Goal: Navigation & Orientation: Find specific page/section

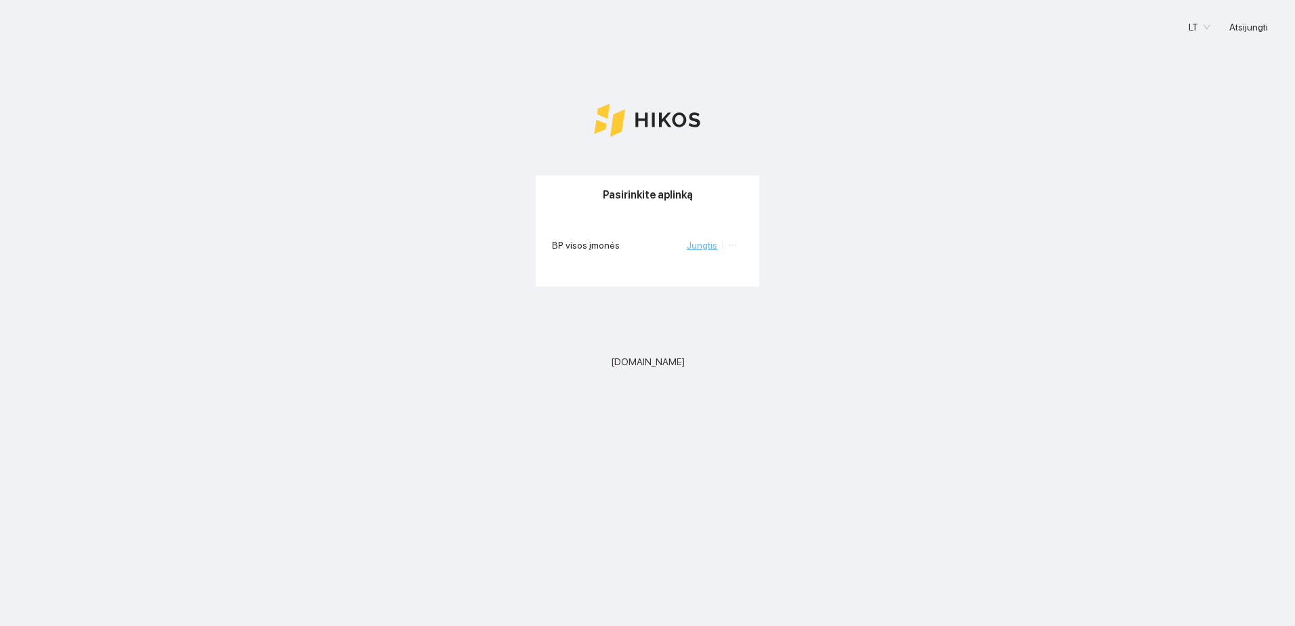
click at [708, 246] on link "Jungtis" at bounding box center [702, 245] width 30 height 11
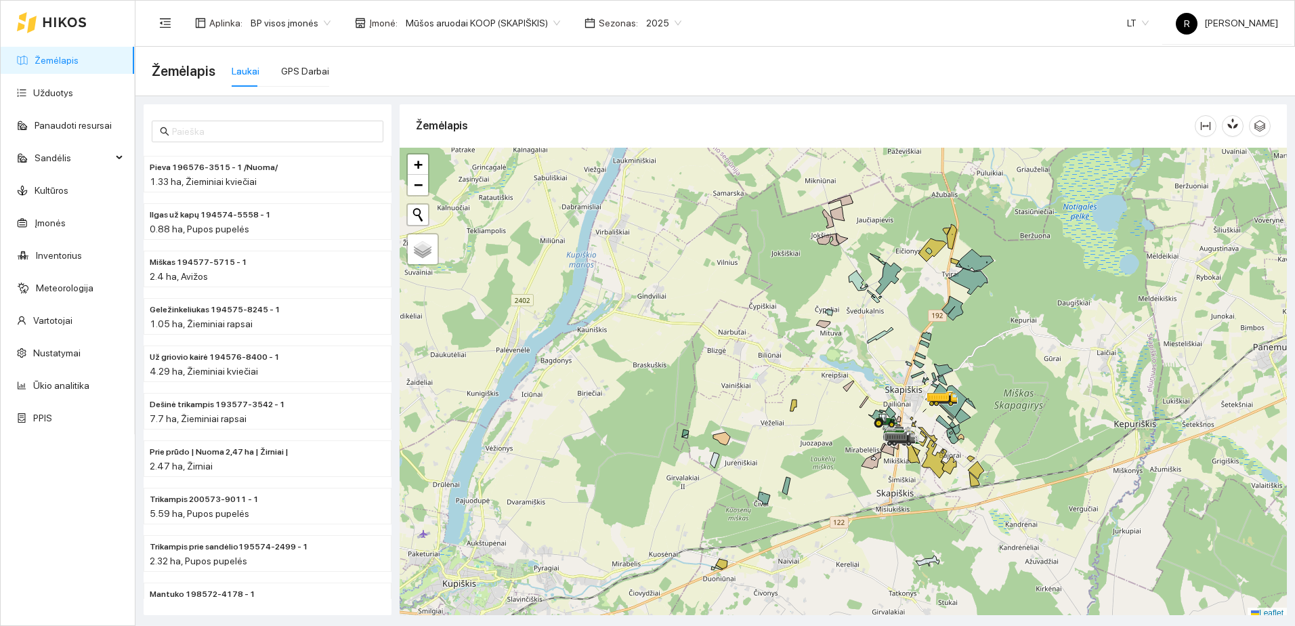
scroll to position [4, 0]
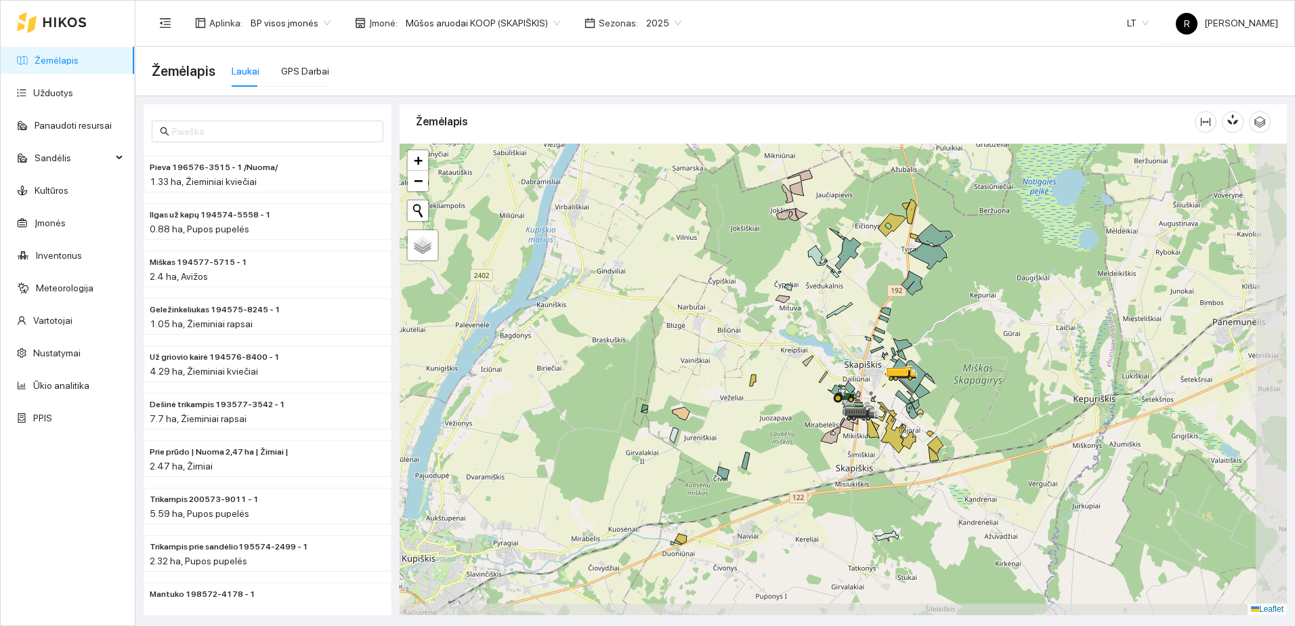
drag, startPoint x: 866, startPoint y: 398, endPoint x: 825, endPoint y: 377, distance: 45.7
click at [825, 377] on div at bounding box center [843, 379] width 887 height 471
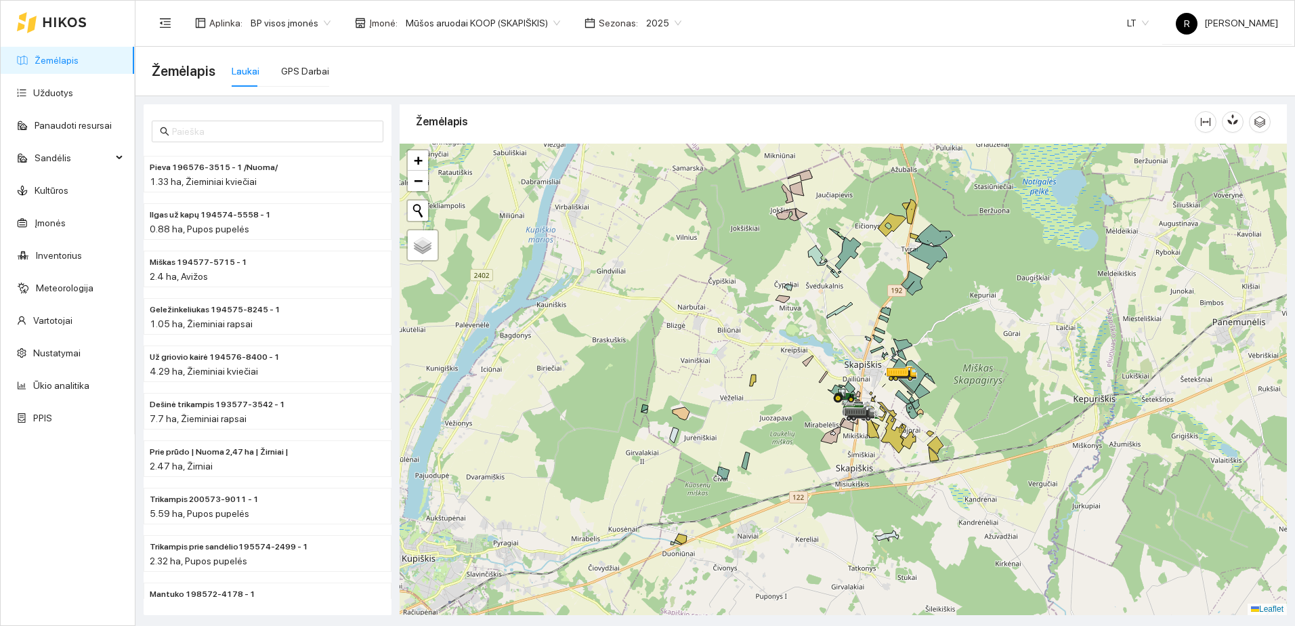
click at [546, 23] on span "Mūšos aruodai KOOP (SKAPIŠKIS)" at bounding box center [483, 23] width 154 height 20
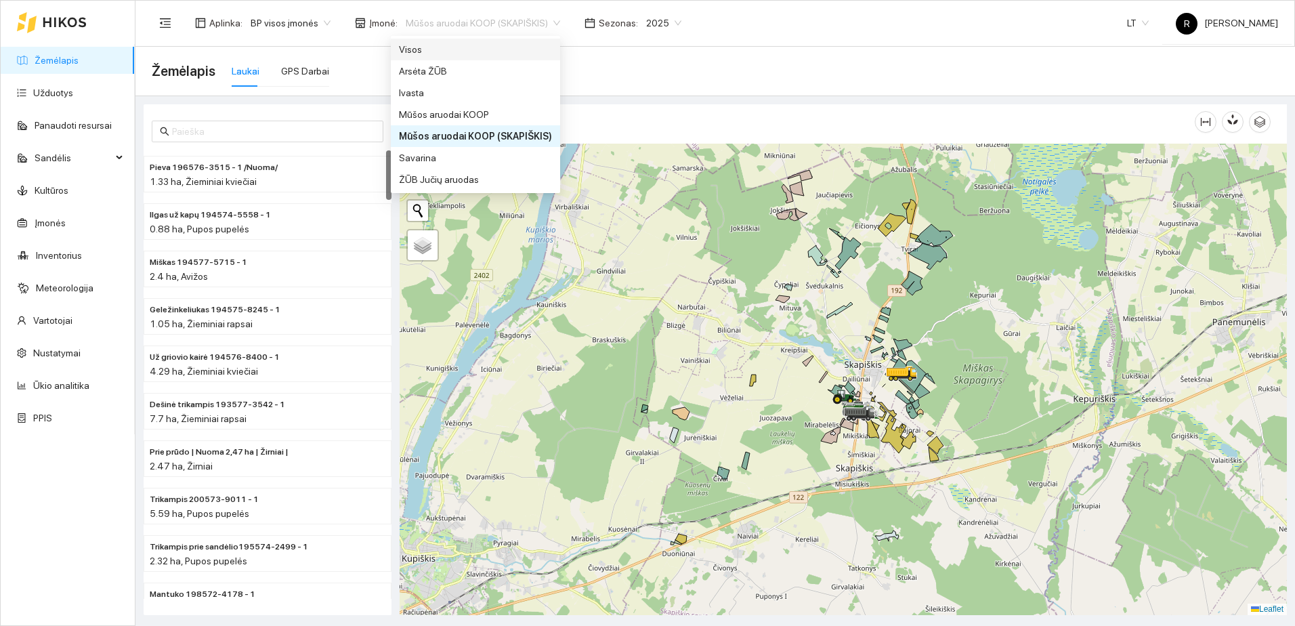
click at [418, 49] on div "Visos" at bounding box center [475, 49] width 153 height 15
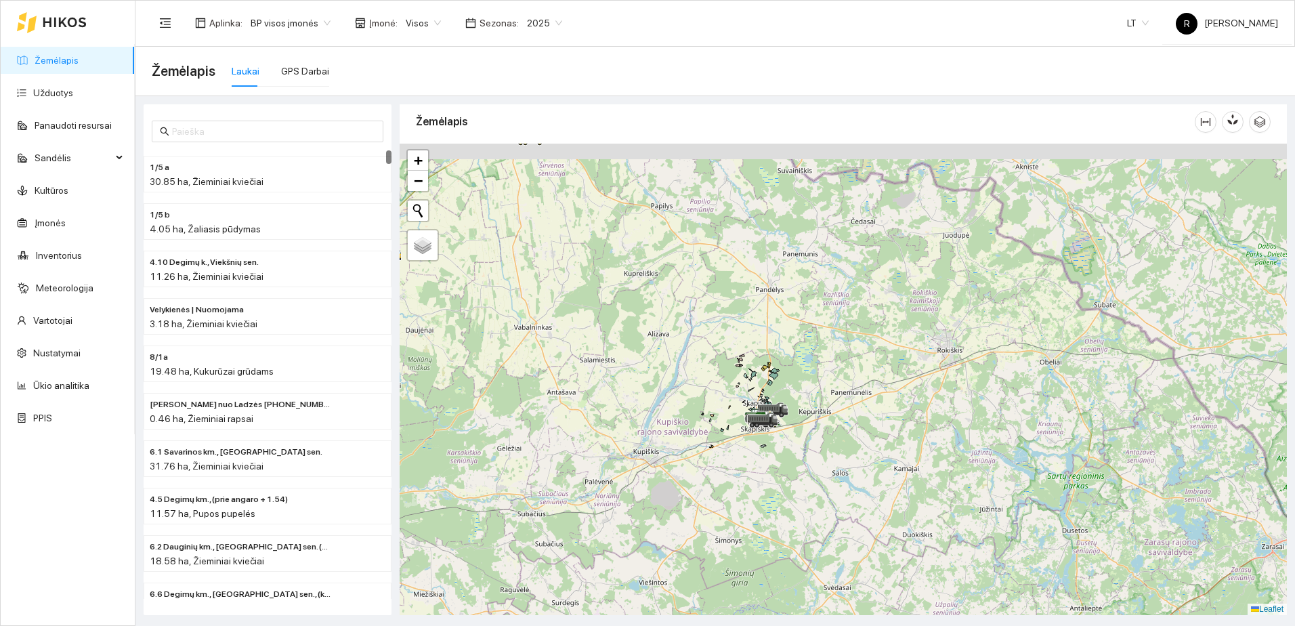
drag, startPoint x: 716, startPoint y: 280, endPoint x: 681, endPoint y: 438, distance: 161.8
click at [681, 438] on div at bounding box center [843, 379] width 887 height 471
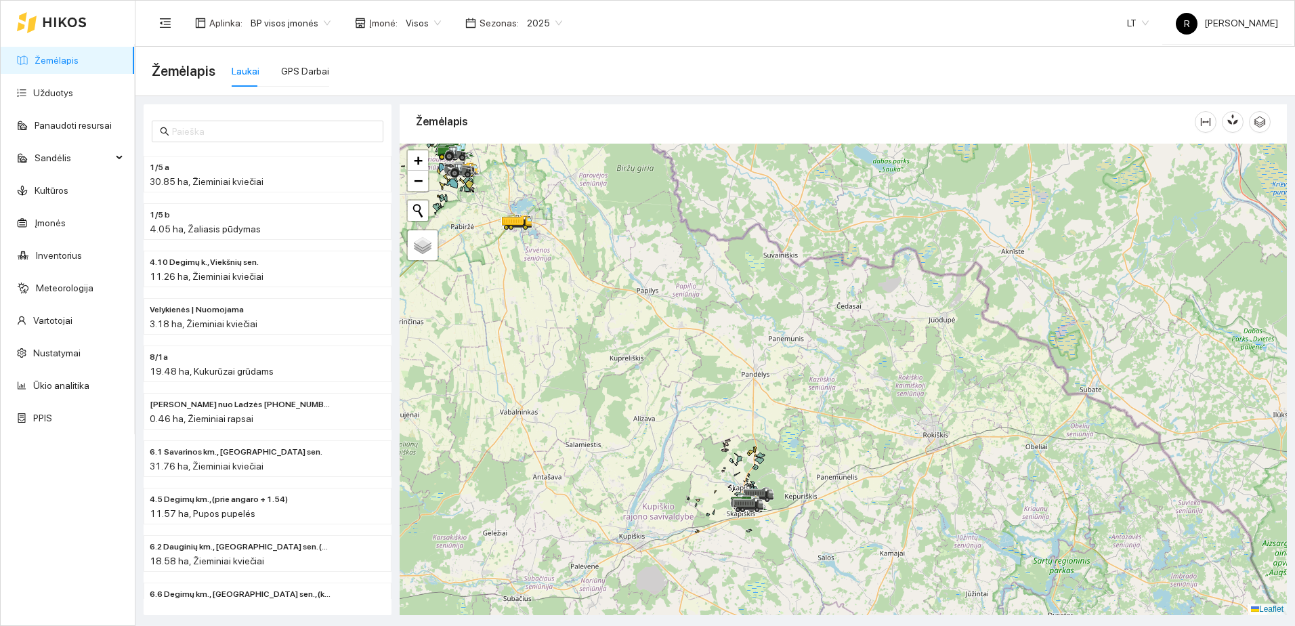
drag, startPoint x: 596, startPoint y: 292, endPoint x: 741, endPoint y: 454, distance: 217.7
click at [741, 454] on div at bounding box center [843, 379] width 887 height 471
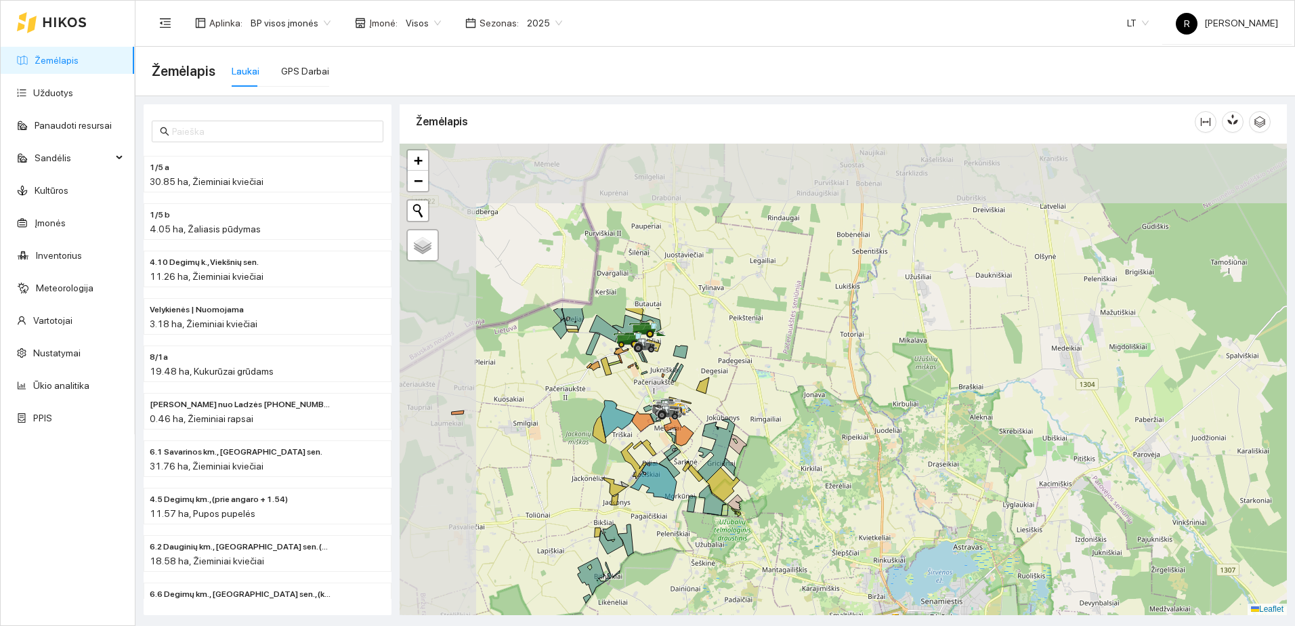
drag, startPoint x: 571, startPoint y: 305, endPoint x: 664, endPoint y: 509, distance: 223.9
click at [664, 509] on div at bounding box center [843, 379] width 887 height 471
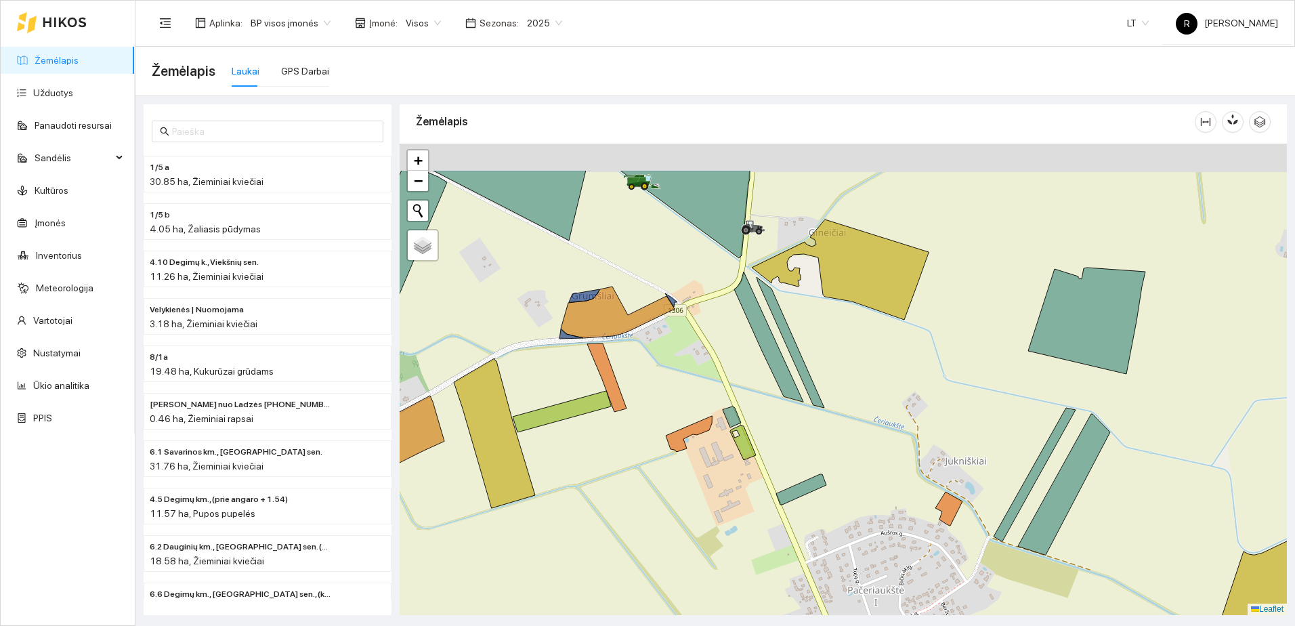
drag, startPoint x: 670, startPoint y: 279, endPoint x: 659, endPoint y: 530, distance: 250.8
click at [660, 527] on div at bounding box center [843, 379] width 887 height 471
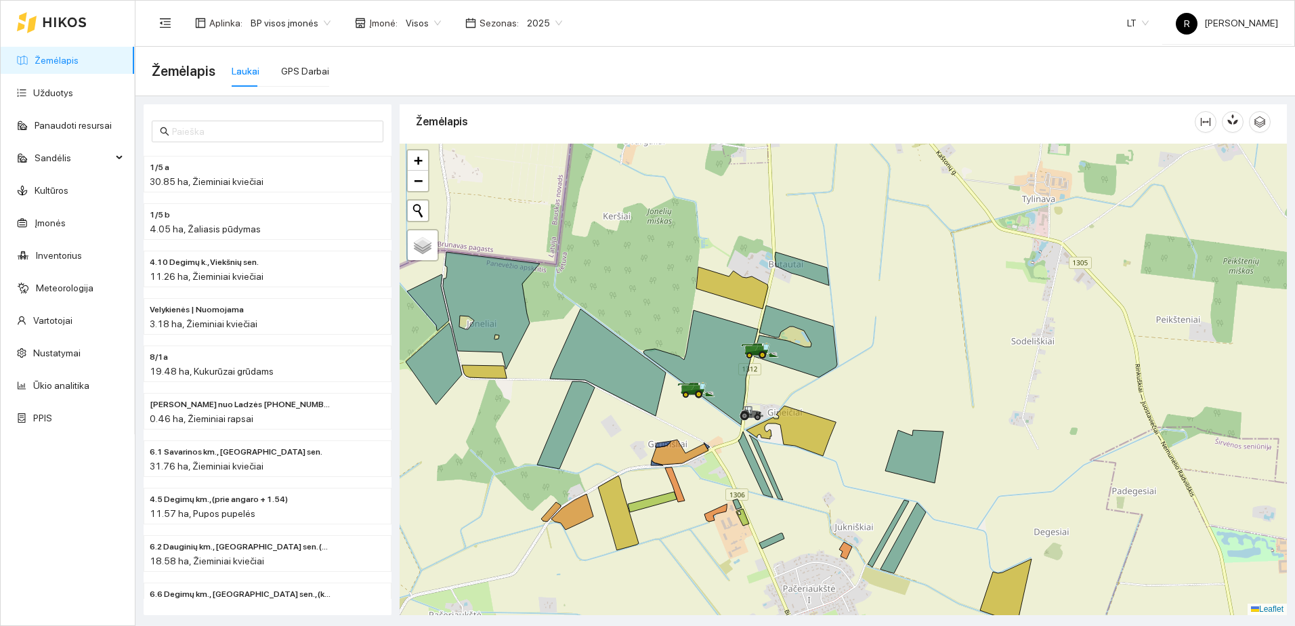
drag, startPoint x: 709, startPoint y: 552, endPoint x: 702, endPoint y: 513, distance: 39.3
click at [703, 520] on div at bounding box center [843, 379] width 887 height 471
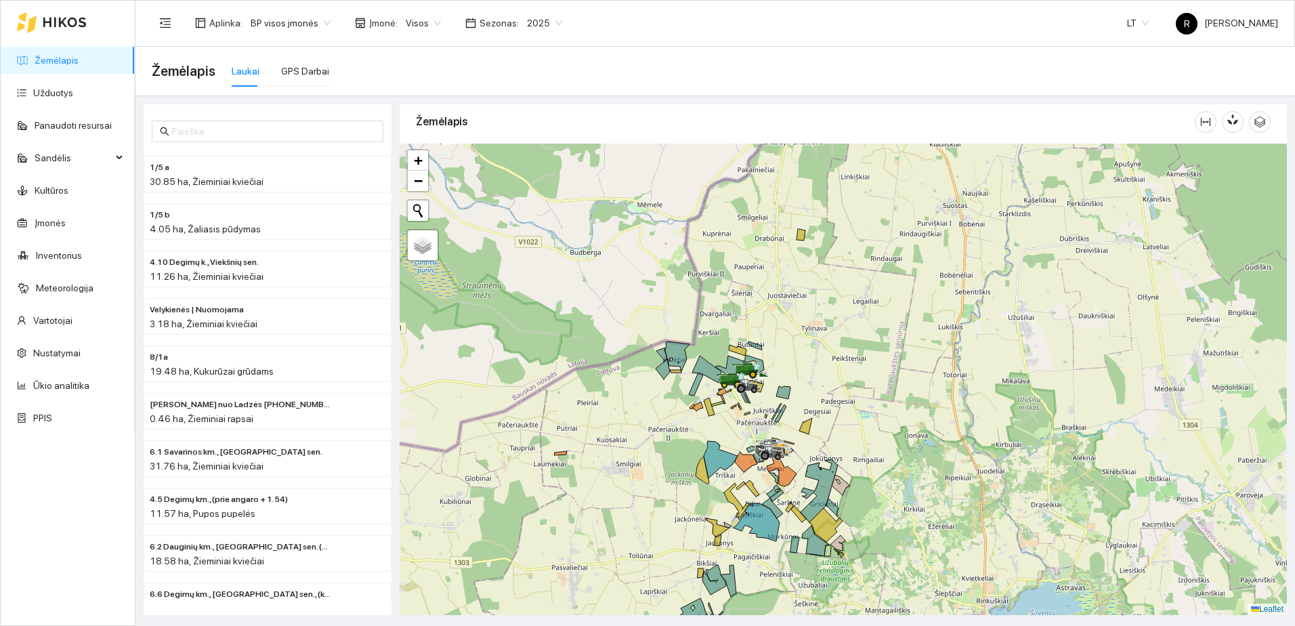
drag, startPoint x: 754, startPoint y: 442, endPoint x: 693, endPoint y: 397, distance: 76.1
click at [693, 397] on div at bounding box center [843, 379] width 887 height 471
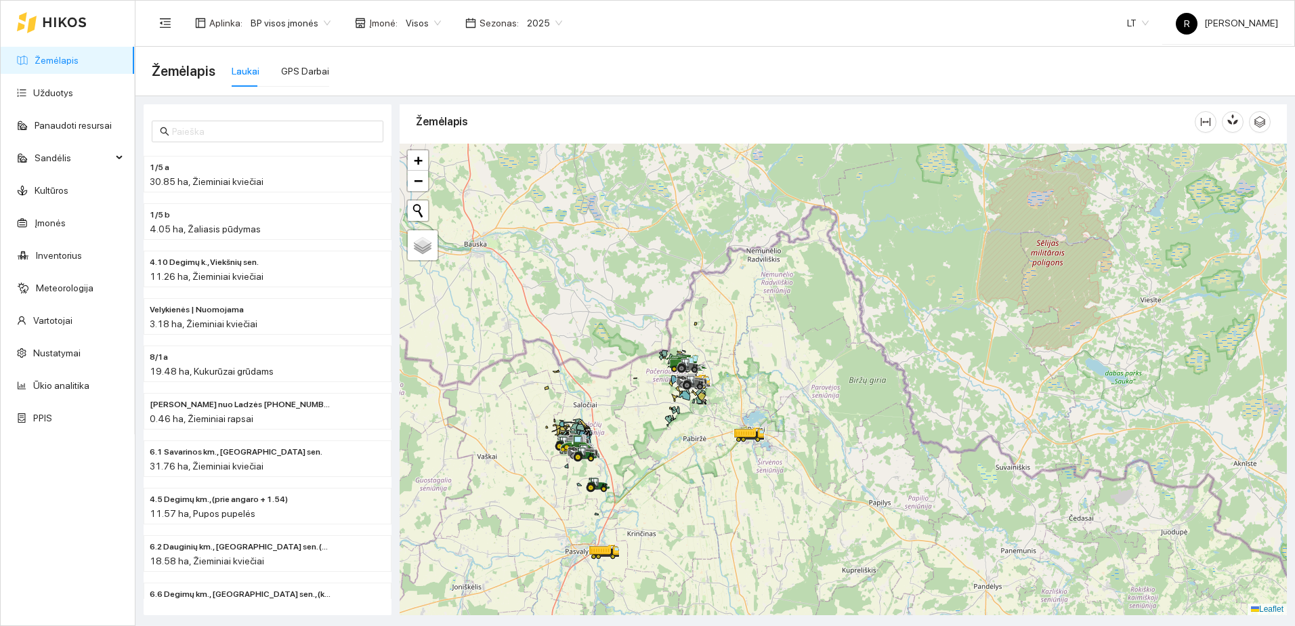
drag, startPoint x: 526, startPoint y: 464, endPoint x: 639, endPoint y: 418, distance: 122.1
click at [627, 423] on div at bounding box center [843, 379] width 887 height 471
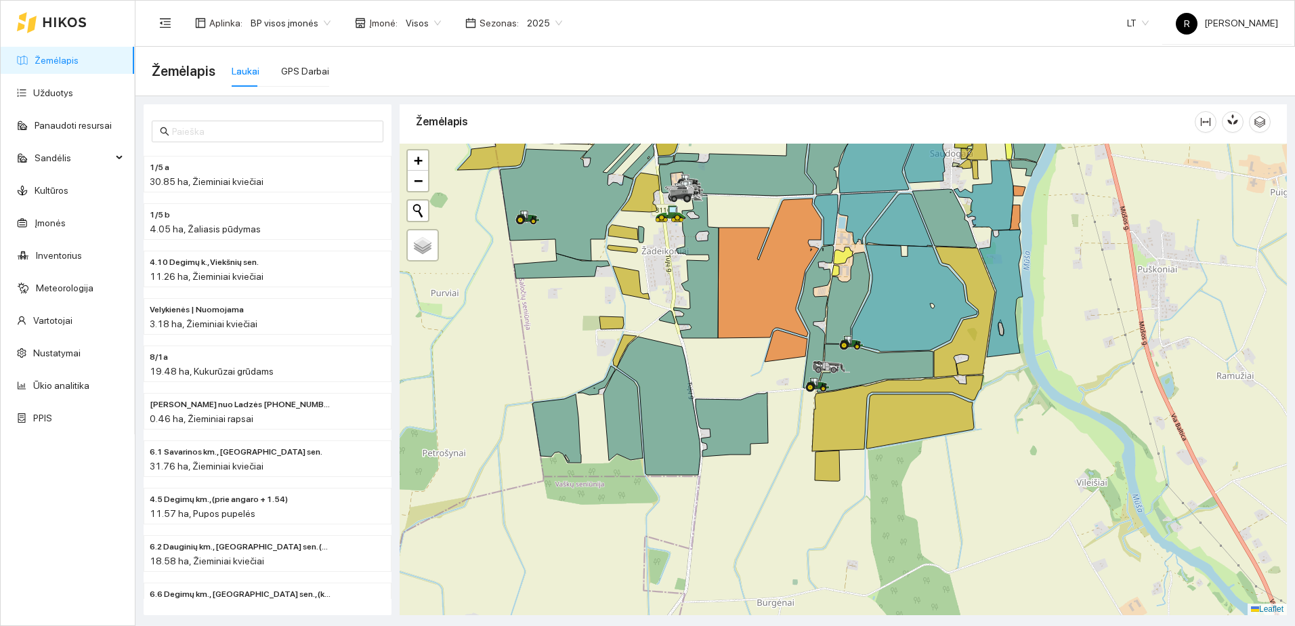
drag, startPoint x: 709, startPoint y: 362, endPoint x: 733, endPoint y: 456, distance: 97.2
click at [733, 456] on div at bounding box center [843, 379] width 887 height 471
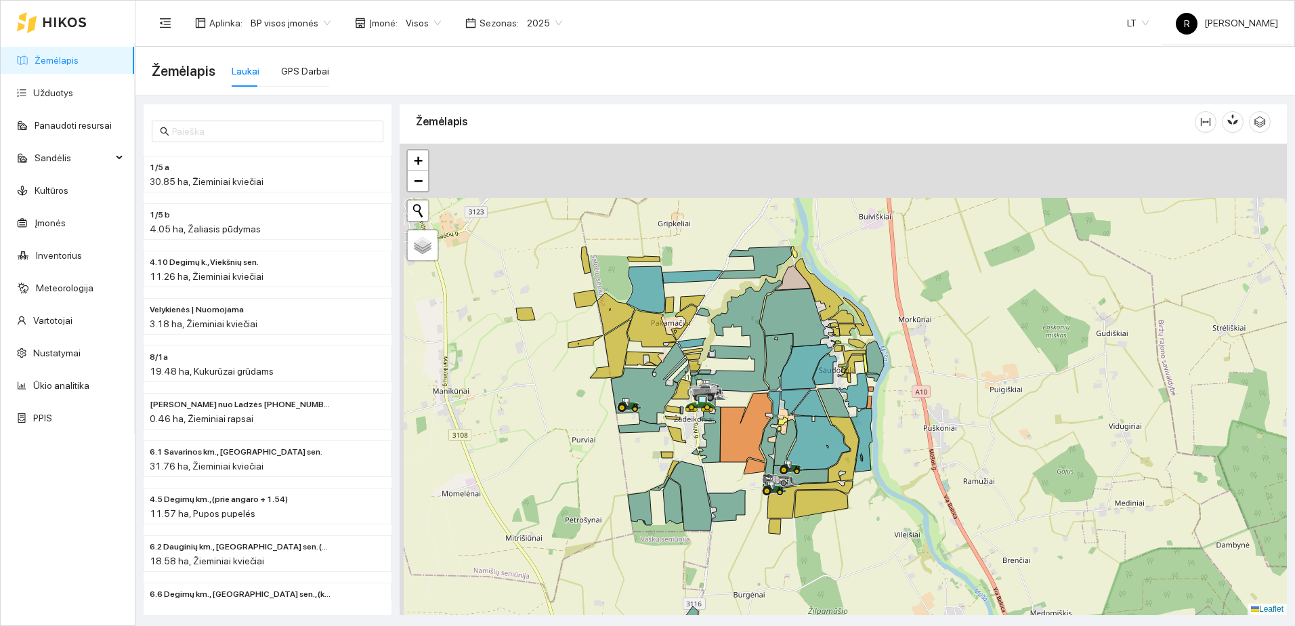
drag, startPoint x: 685, startPoint y: 370, endPoint x: 707, endPoint y: 444, distance: 77.8
click at [707, 444] on div at bounding box center [843, 379] width 887 height 471
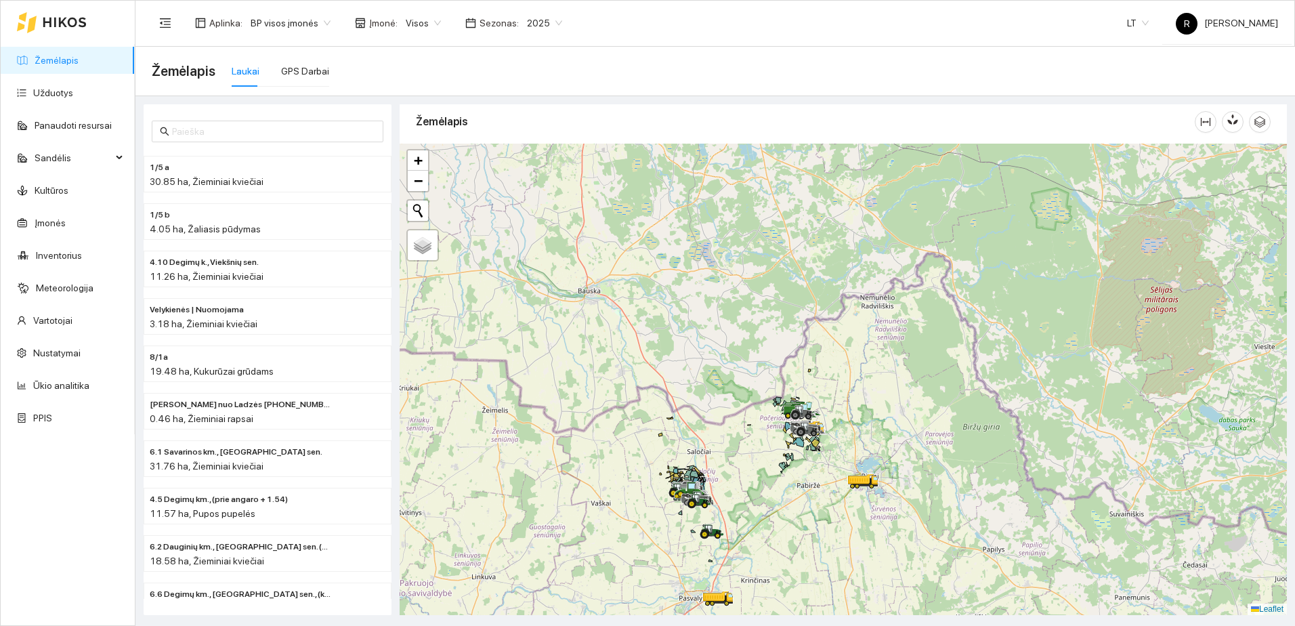
drag, startPoint x: 930, startPoint y: 513, endPoint x: 854, endPoint y: 504, distance: 76.4
click at [854, 504] on div at bounding box center [843, 379] width 887 height 471
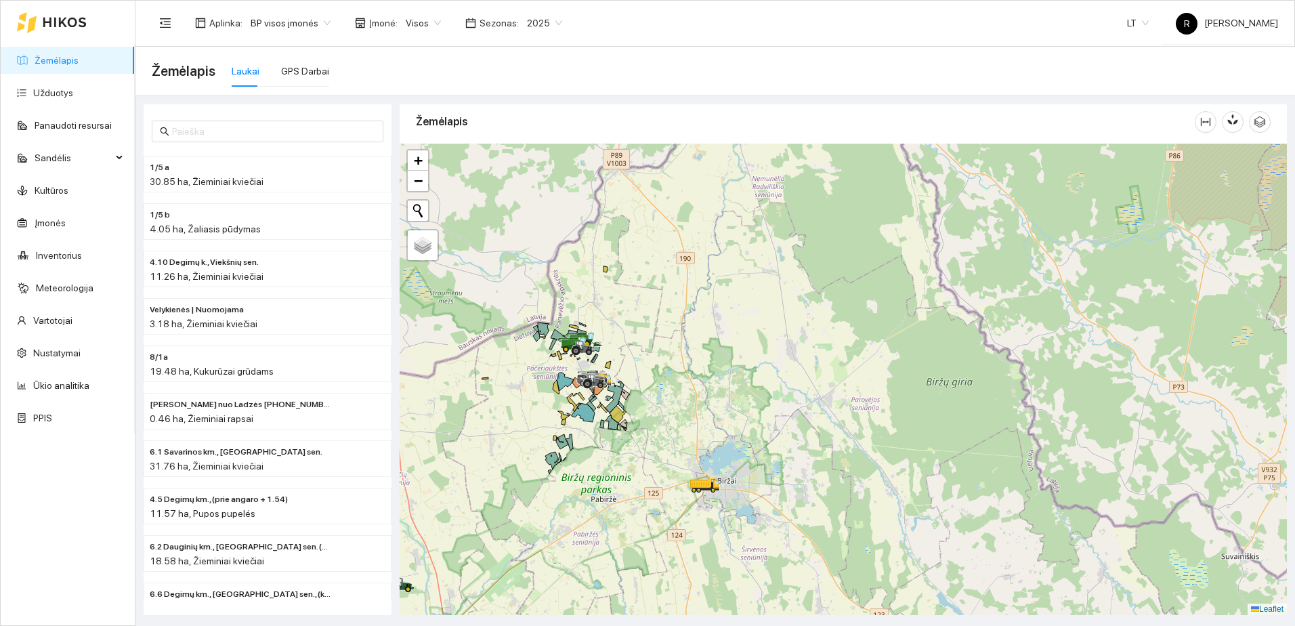
drag, startPoint x: 603, startPoint y: 502, endPoint x: 657, endPoint y: 421, distance: 97.7
click at [654, 423] on div at bounding box center [843, 379] width 887 height 471
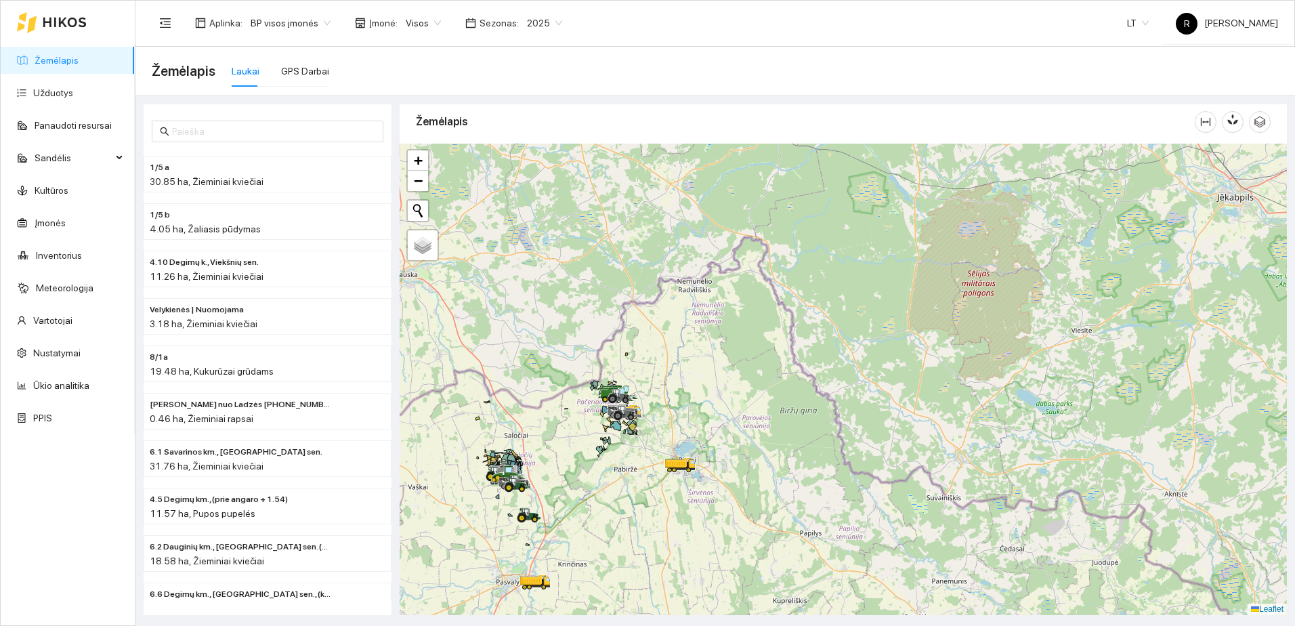
drag, startPoint x: 600, startPoint y: 537, endPoint x: 636, endPoint y: 435, distance: 107.7
click at [631, 444] on div at bounding box center [843, 379] width 887 height 471
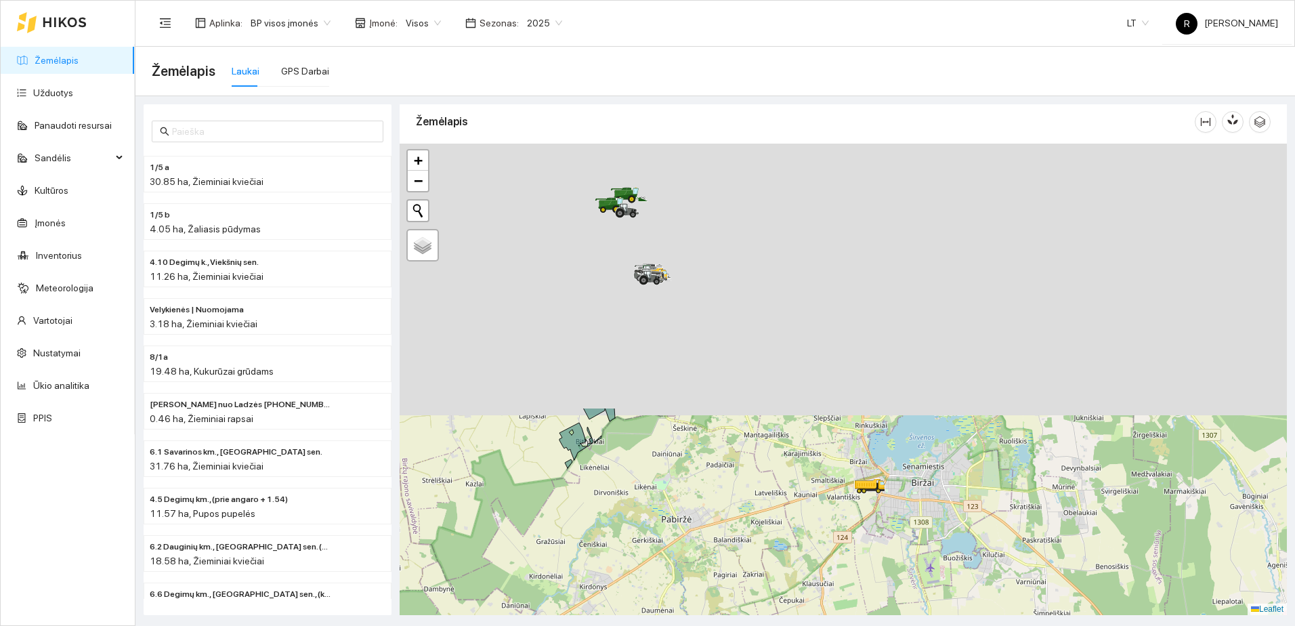
drag, startPoint x: 637, startPoint y: 320, endPoint x: 641, endPoint y: 655, distance: 335.9
click at [641, 625] on html "Žemėlapis Užduotys Panaudoti resursai Sandėlis Kultūros Įmonės Inventorius Mete…" at bounding box center [647, 313] width 1295 height 626
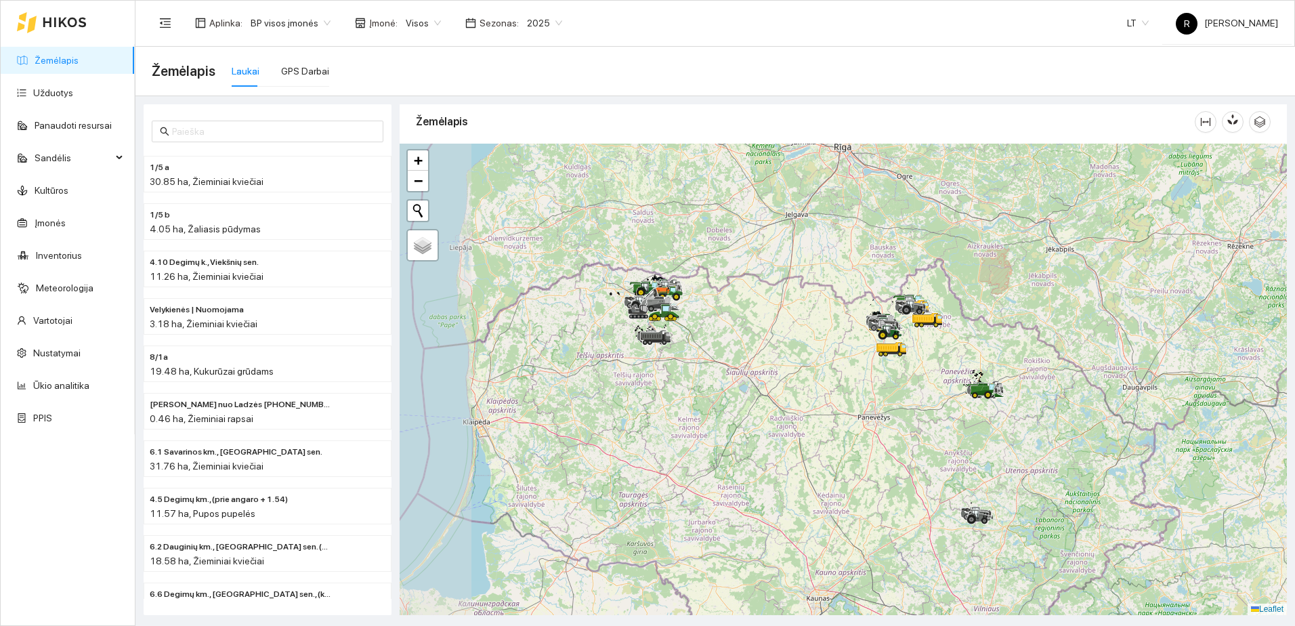
drag, startPoint x: 539, startPoint y: 358, endPoint x: 830, endPoint y: 339, distance: 291.8
click at [830, 339] on div at bounding box center [843, 379] width 887 height 471
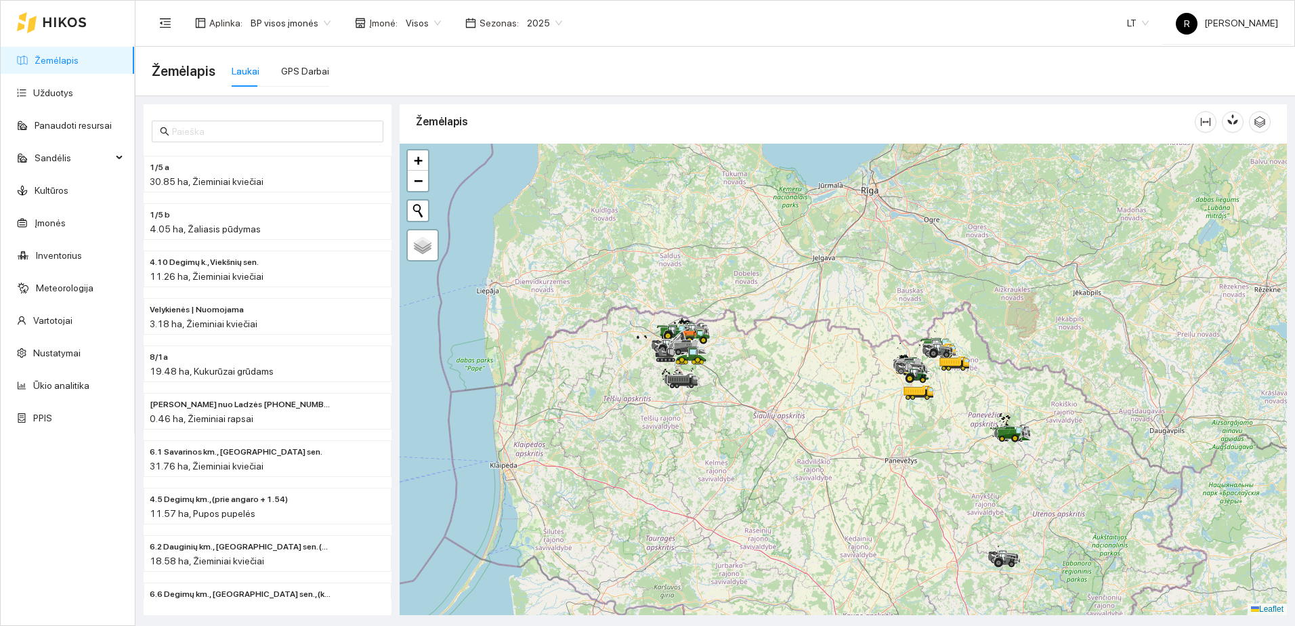
drag, startPoint x: 679, startPoint y: 330, endPoint x: 724, endPoint y: 404, distance: 86.3
click at [724, 404] on div at bounding box center [843, 379] width 887 height 471
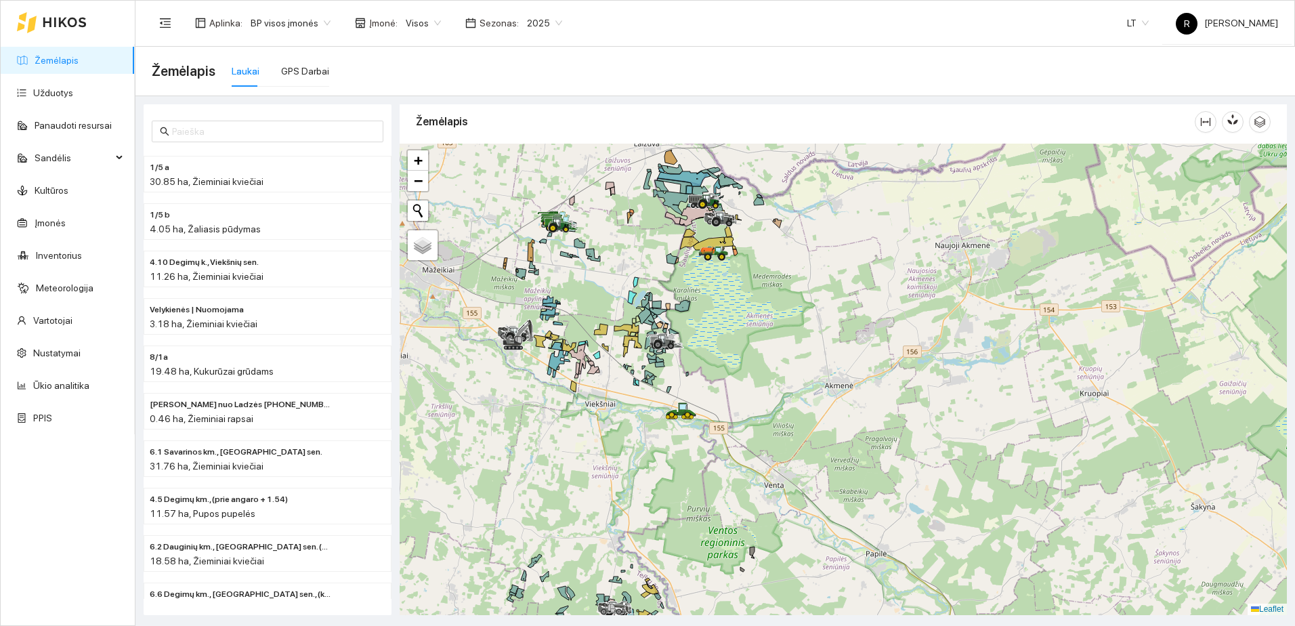
drag, startPoint x: 611, startPoint y: 213, endPoint x: 704, endPoint y: 329, distance: 148.0
click at [712, 324] on div at bounding box center [843, 379] width 887 height 471
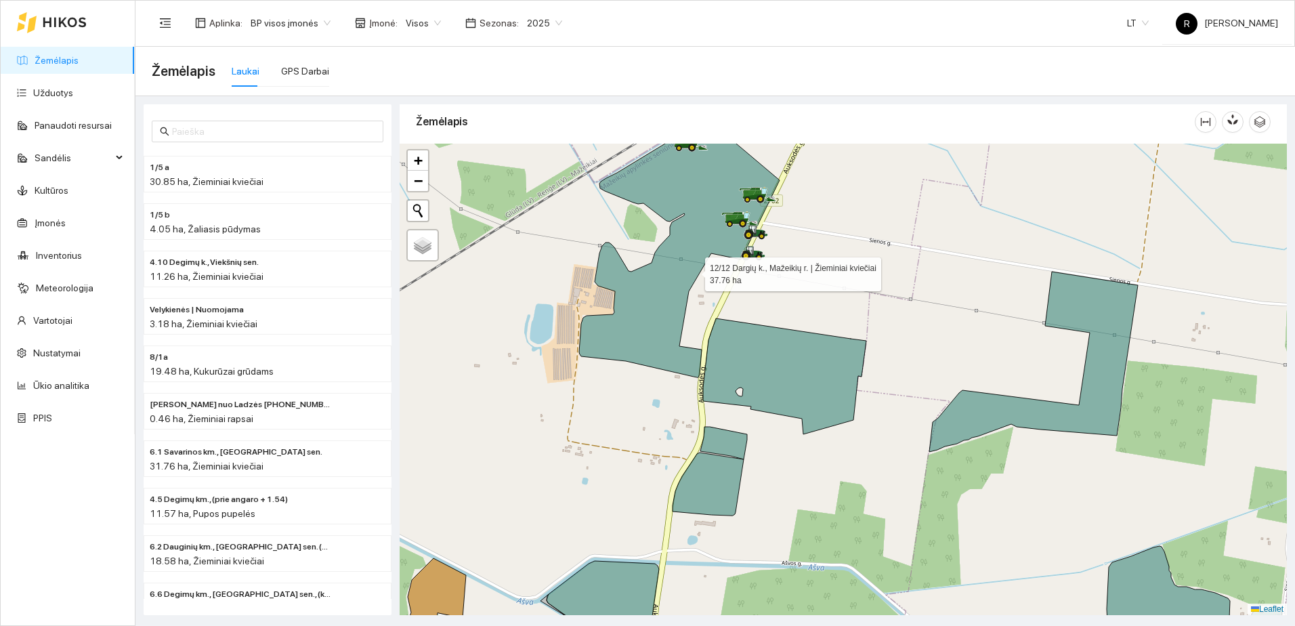
drag, startPoint x: 702, startPoint y: 236, endPoint x: 661, endPoint y: 416, distance: 184.8
click at [661, 377] on icon at bounding box center [679, 256] width 200 height 241
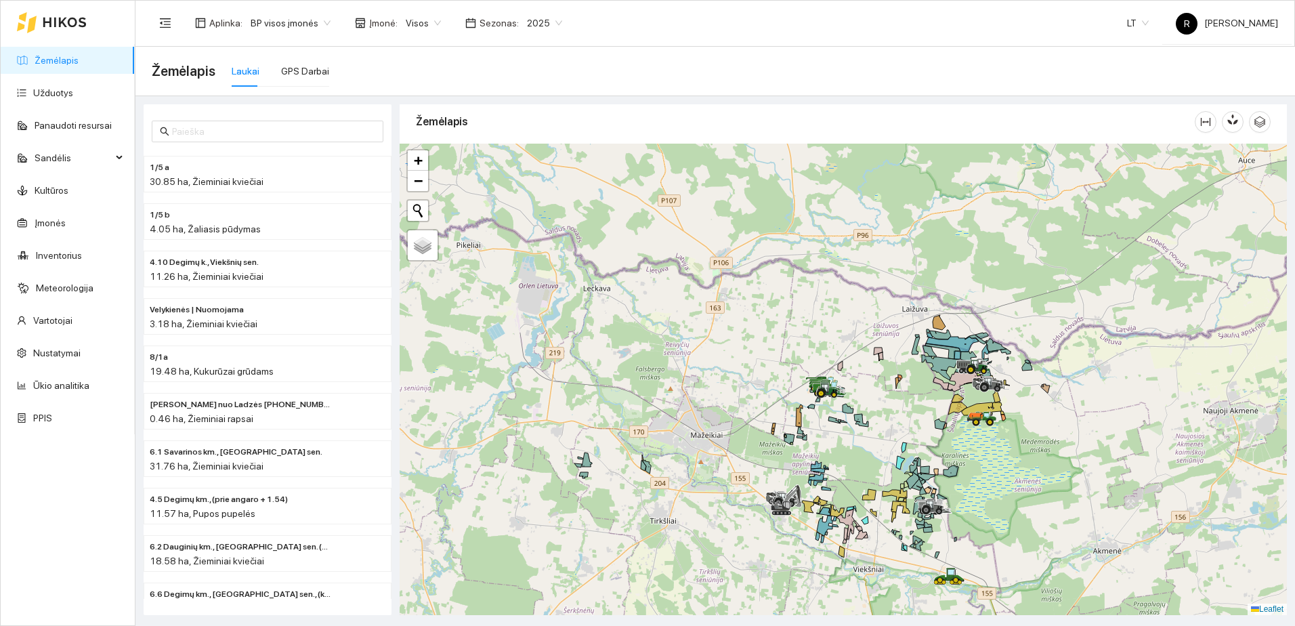
drag, startPoint x: 997, startPoint y: 374, endPoint x: 838, endPoint y: 353, distance: 159.8
click at [922, 355] on icon at bounding box center [941, 367] width 38 height 25
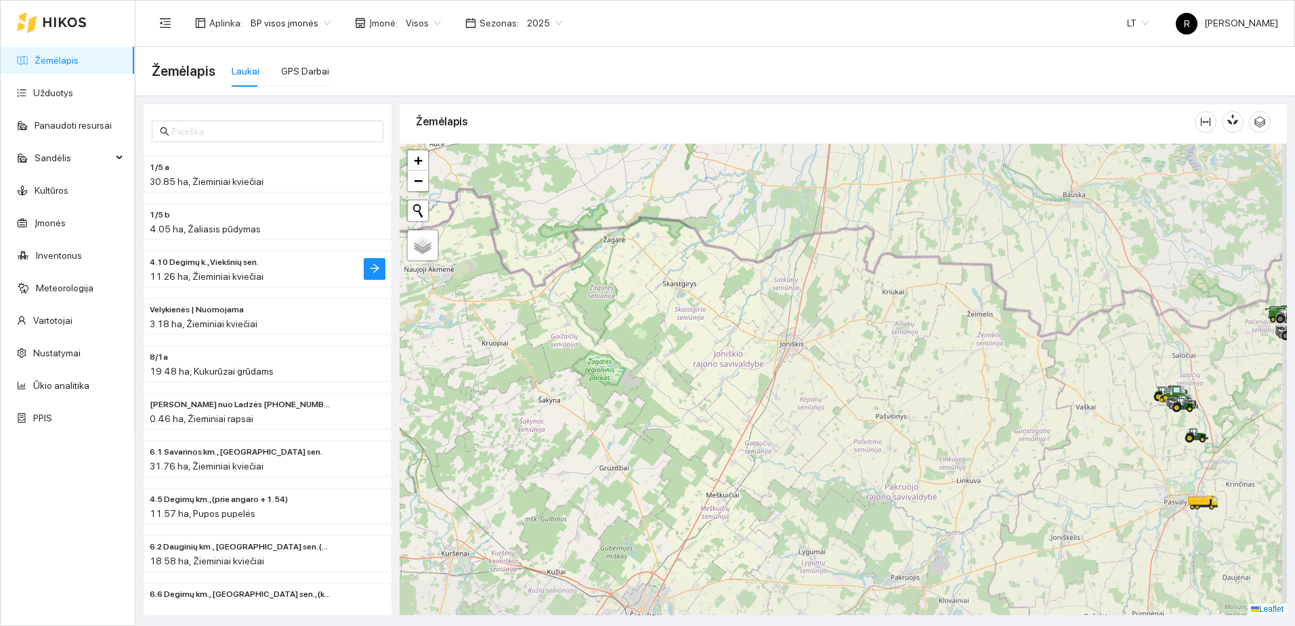
drag, startPoint x: 950, startPoint y: 397, endPoint x: 374, endPoint y: 286, distance: 586.2
click at [376, 286] on div "1/5 a 30.85 ha, Žieminiai kviečiai 1/5 b 4.05 ha, Žaliasis pūdymas 4.10 Degimų …" at bounding box center [710, 355] width 1159 height 519
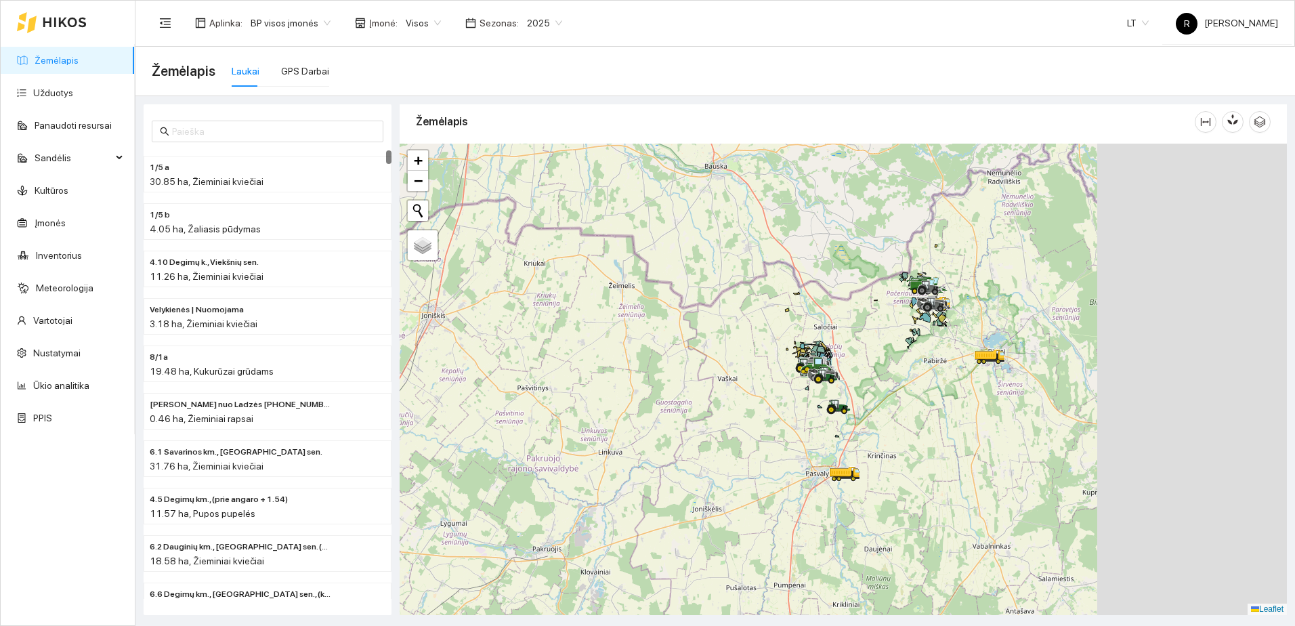
drag, startPoint x: 869, startPoint y: 379, endPoint x: 515, endPoint y: 349, distance: 354.7
click at [458, 350] on div at bounding box center [843, 379] width 887 height 471
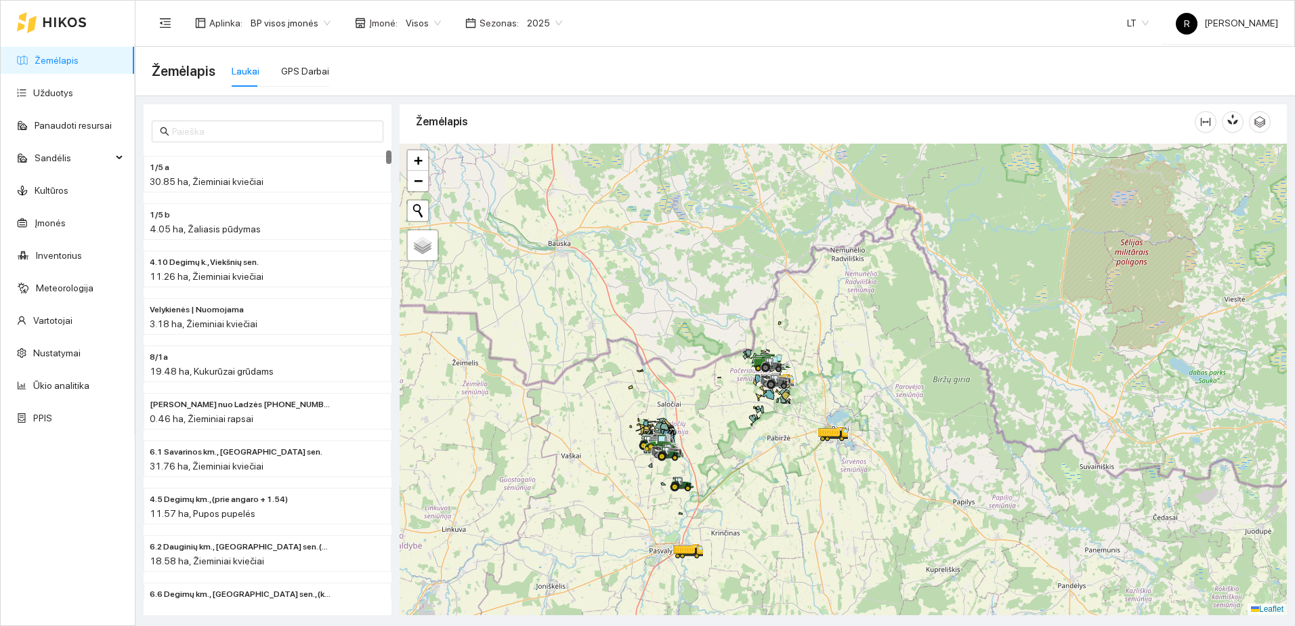
drag, startPoint x: 718, startPoint y: 345, endPoint x: 639, endPoint y: 422, distance: 110.1
click at [639, 422] on div at bounding box center [843, 379] width 887 height 471
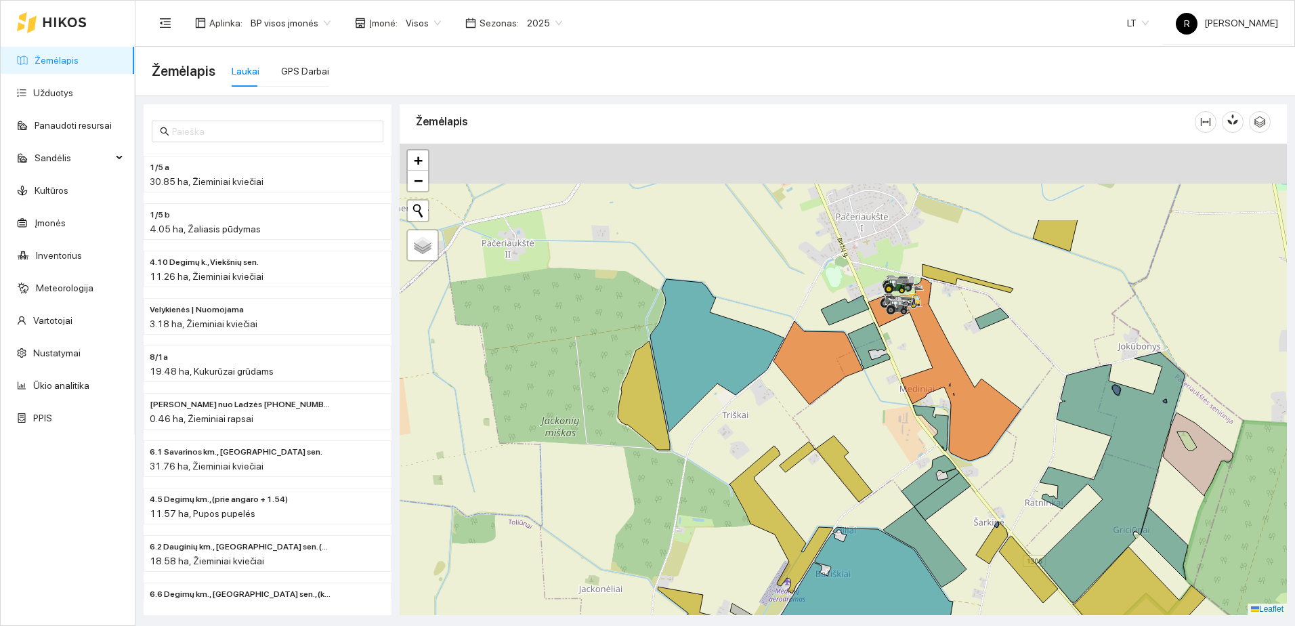
drag, startPoint x: 983, startPoint y: 244, endPoint x: 905, endPoint y: 370, distance: 148.4
click at [910, 374] on div at bounding box center [843, 379] width 887 height 471
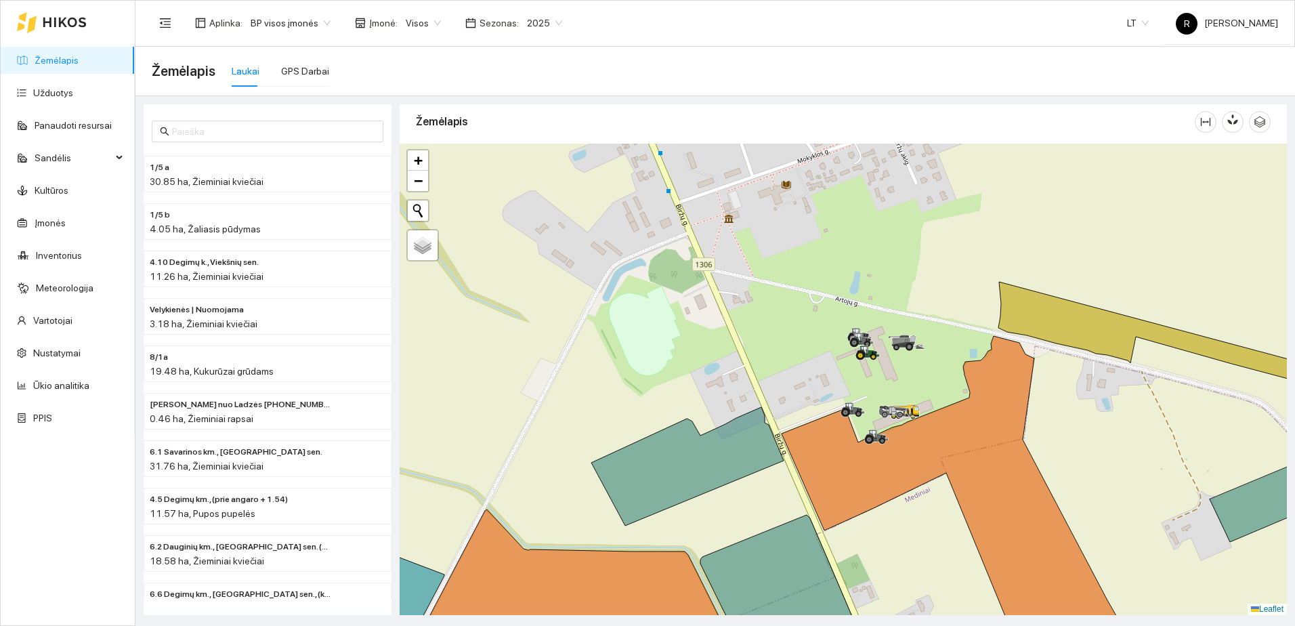
drag, startPoint x: 913, startPoint y: 272, endPoint x: 863, endPoint y: 390, distance: 128.0
click at [863, 390] on div at bounding box center [843, 379] width 887 height 471
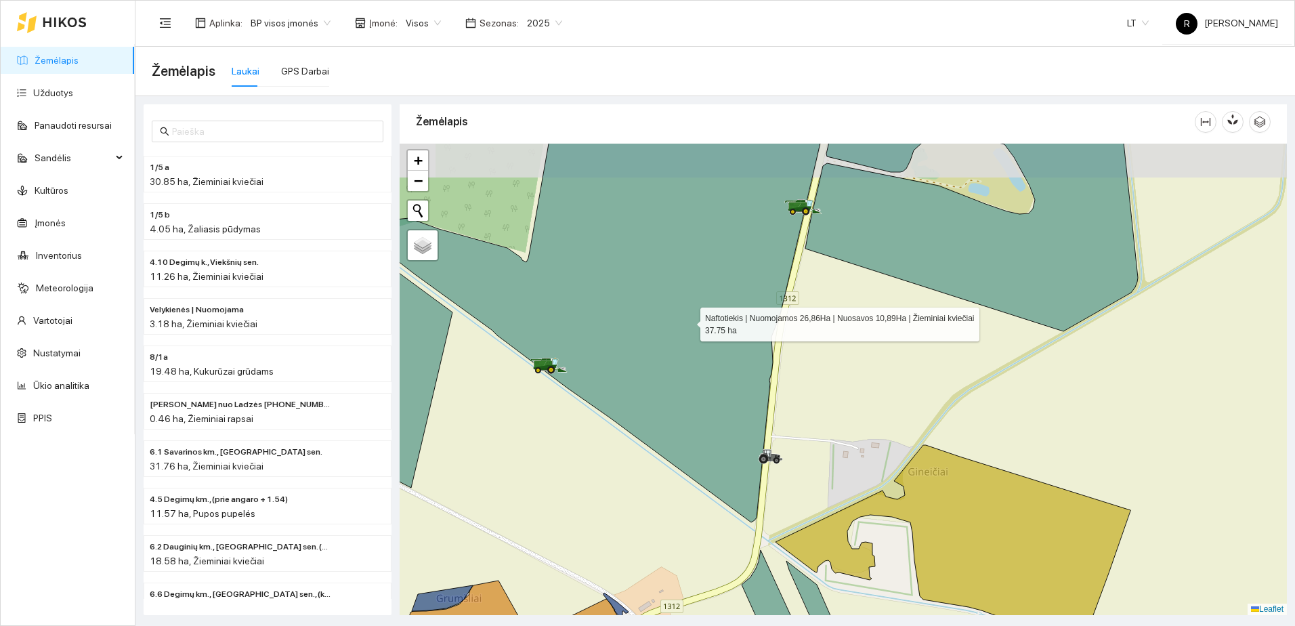
drag, startPoint x: 691, startPoint y: 272, endPoint x: 689, endPoint y: 345, distance: 72.5
click at [689, 345] on icon at bounding box center [592, 329] width 457 height 386
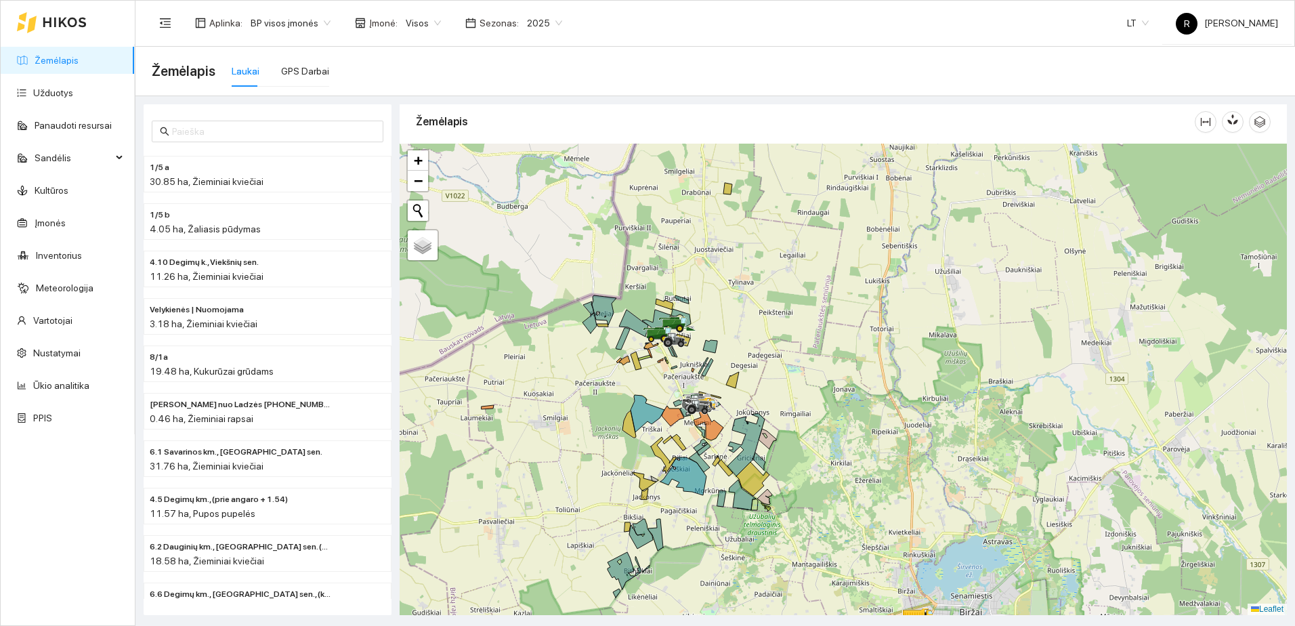
drag, startPoint x: 740, startPoint y: 320, endPoint x: 770, endPoint y: 318, distance: 29.9
click at [770, 318] on div at bounding box center [843, 379] width 887 height 471
